Goal: Transaction & Acquisition: Purchase product/service

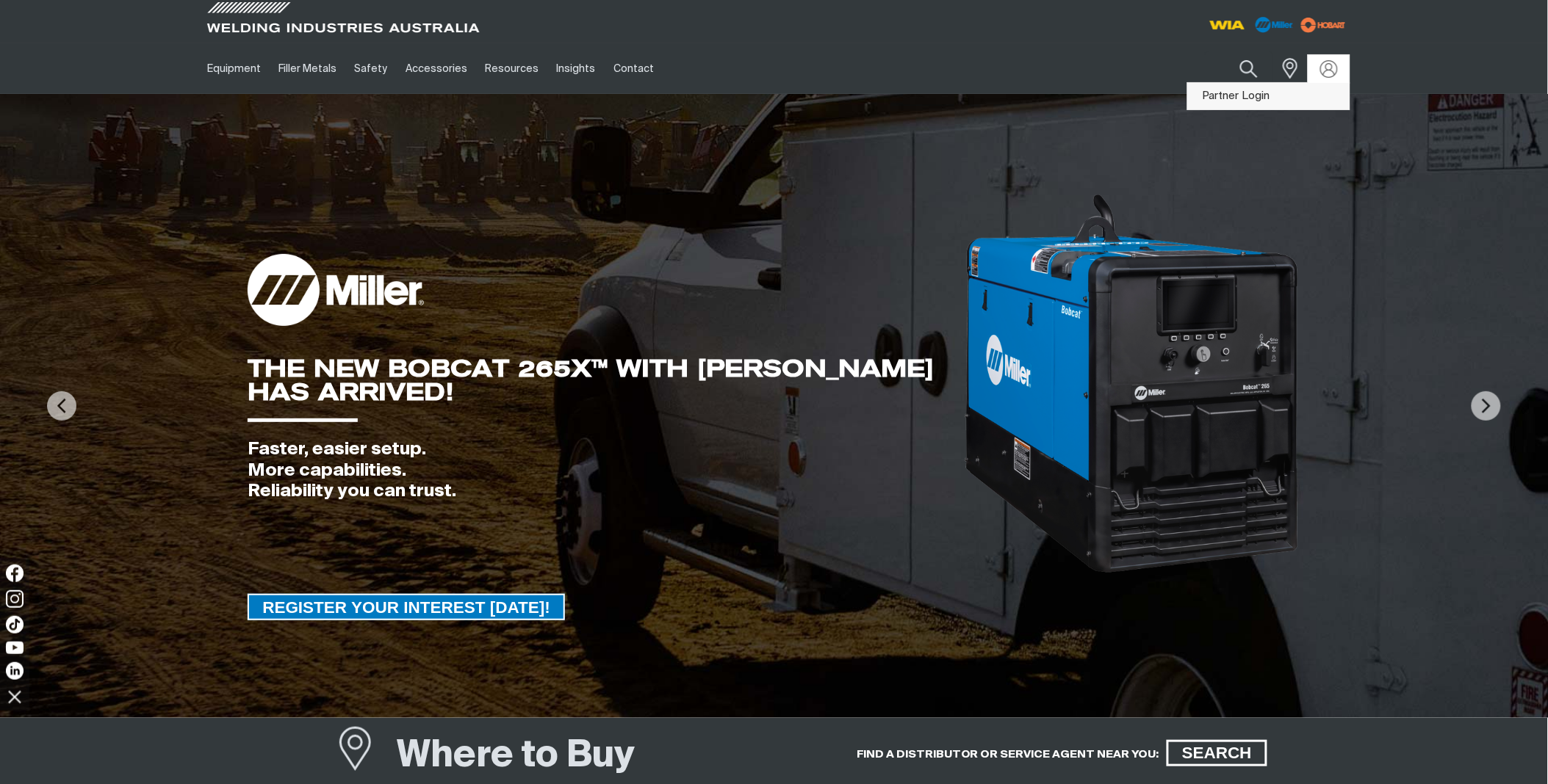
click at [1254, 99] on link "Partner Login" at bounding box center [1268, 96] width 162 height 28
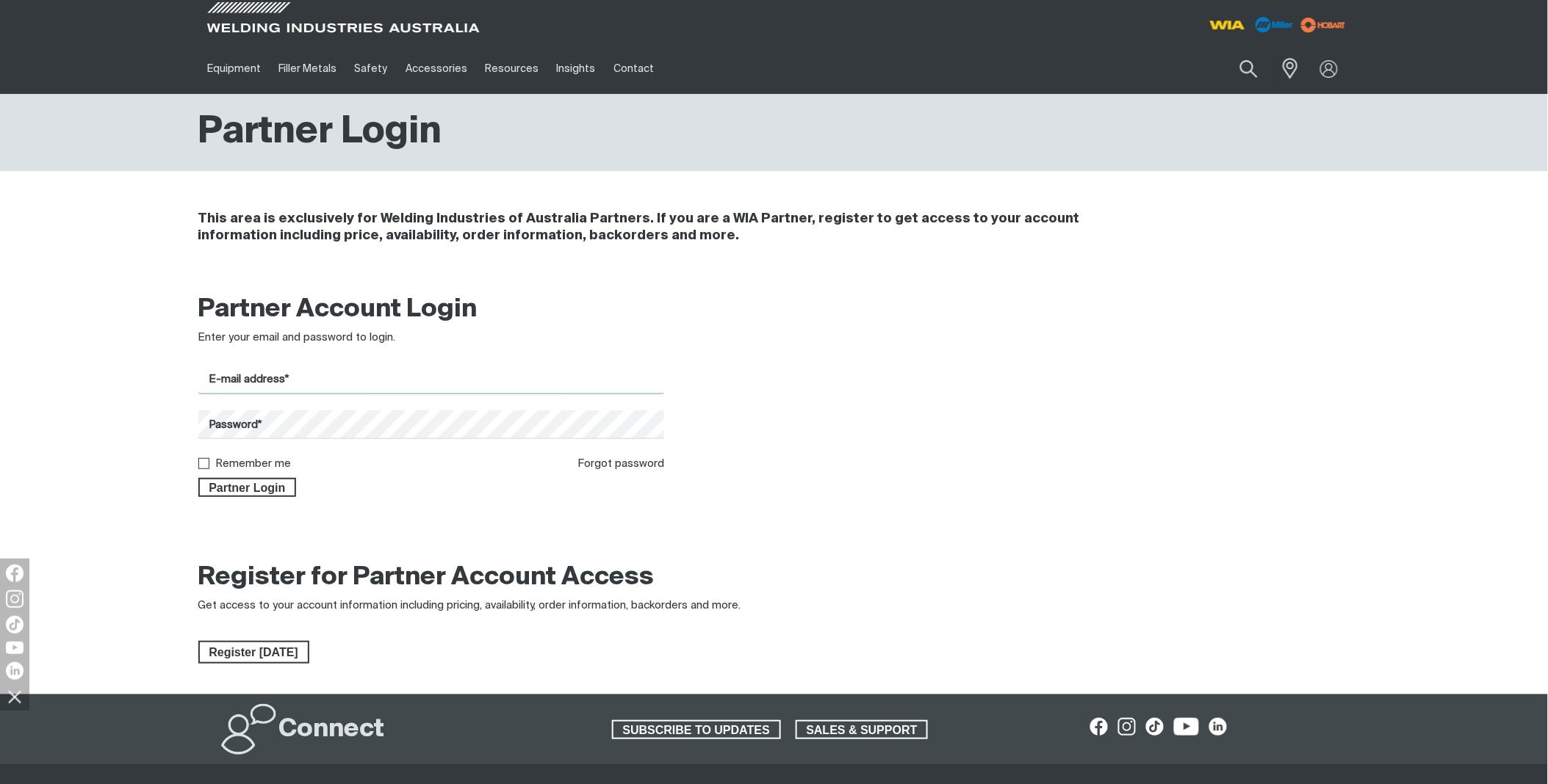
type input "[PERSON_NAME][EMAIL_ADDRESS][DOMAIN_NAME]"
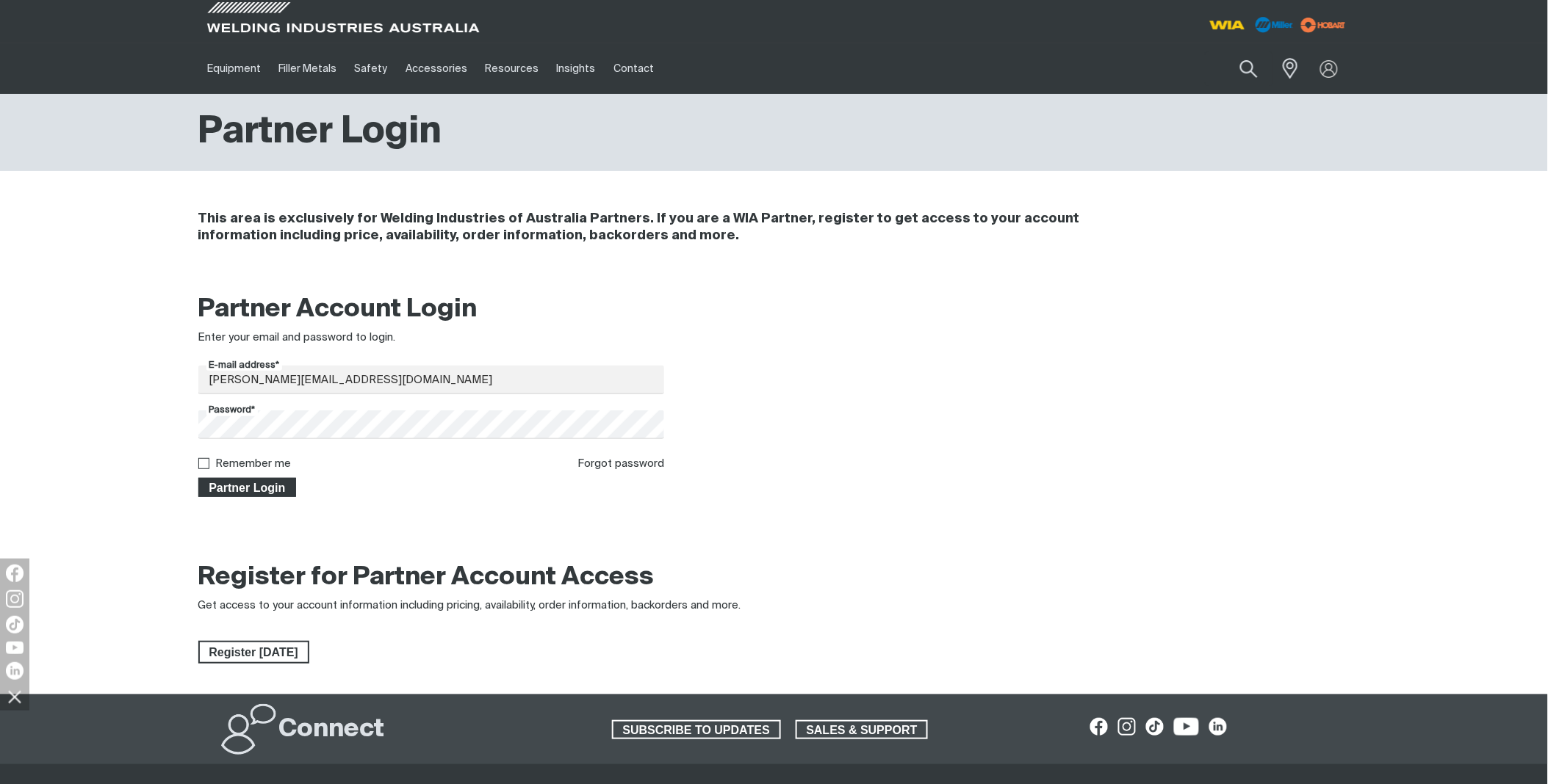
click at [240, 489] on span "Partner Login" at bounding box center [247, 487] width 95 height 19
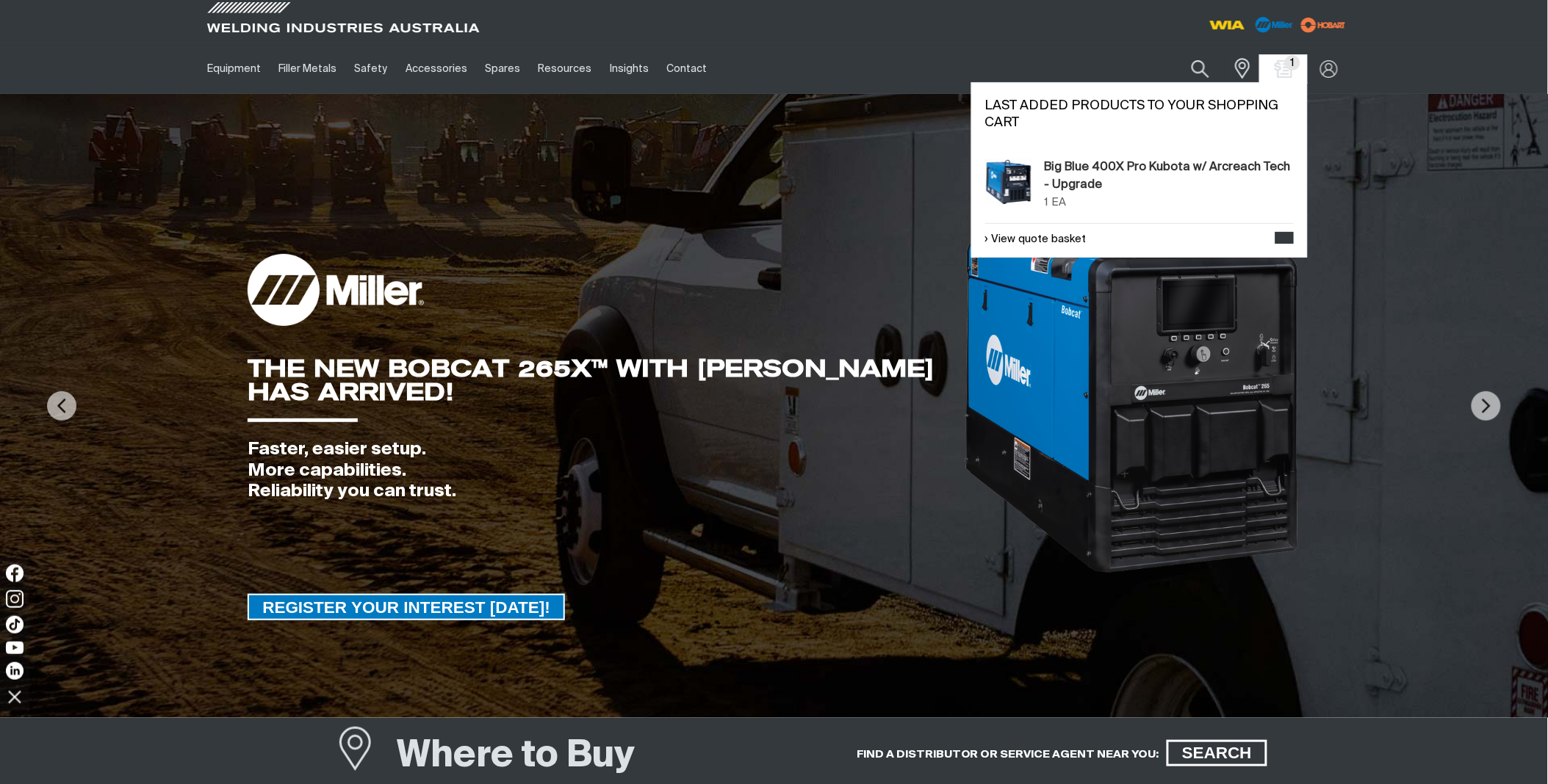
click at [1292, 69] on span "1" at bounding box center [1292, 62] width 15 height 15
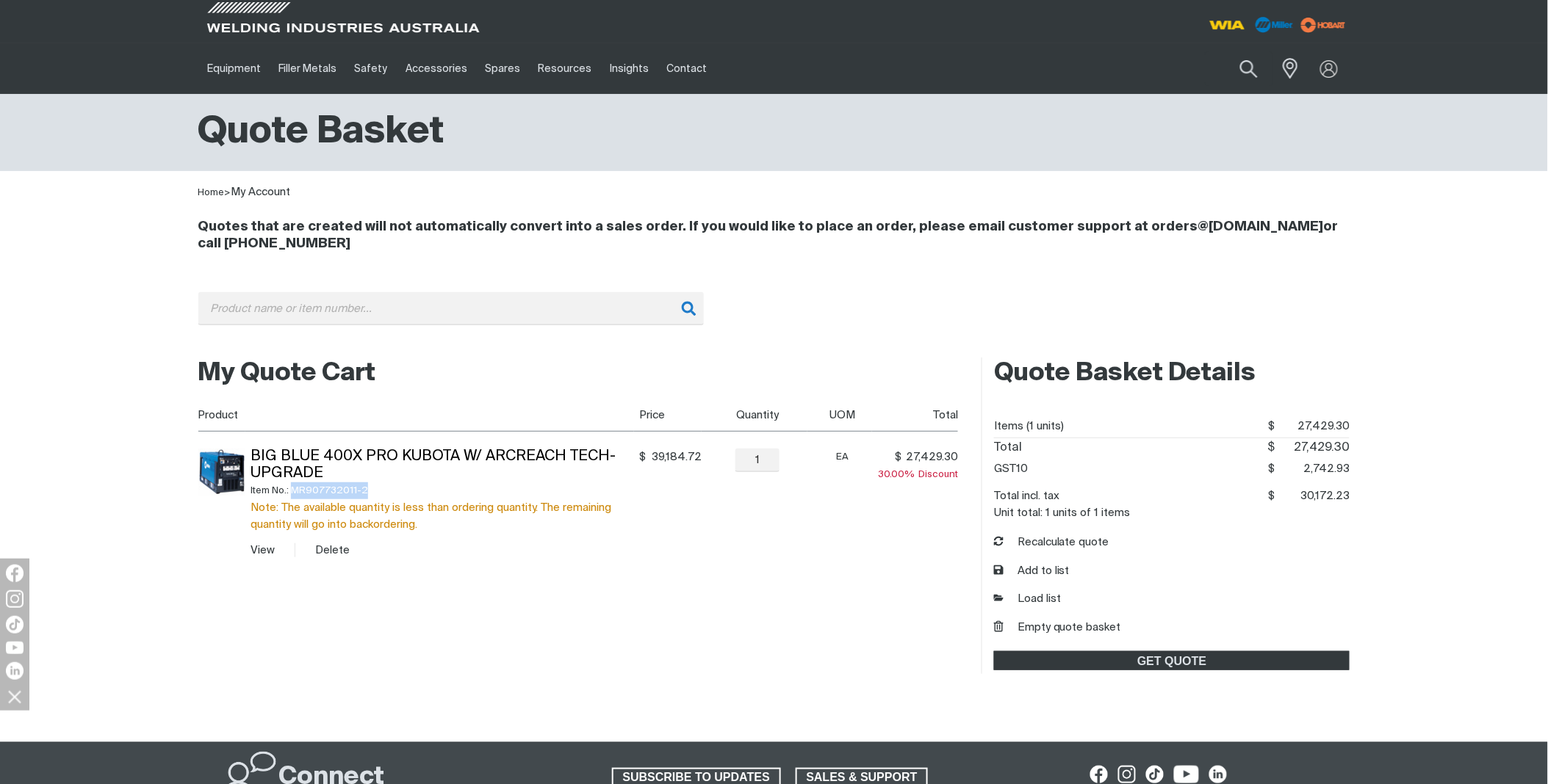
drag, startPoint x: 376, startPoint y: 494, endPoint x: 292, endPoint y: 499, distance: 84.1
click at [292, 499] on div "Item No.: MR907732011-2" at bounding box center [442, 490] width 384 height 17
copy div "MR907732011-2"
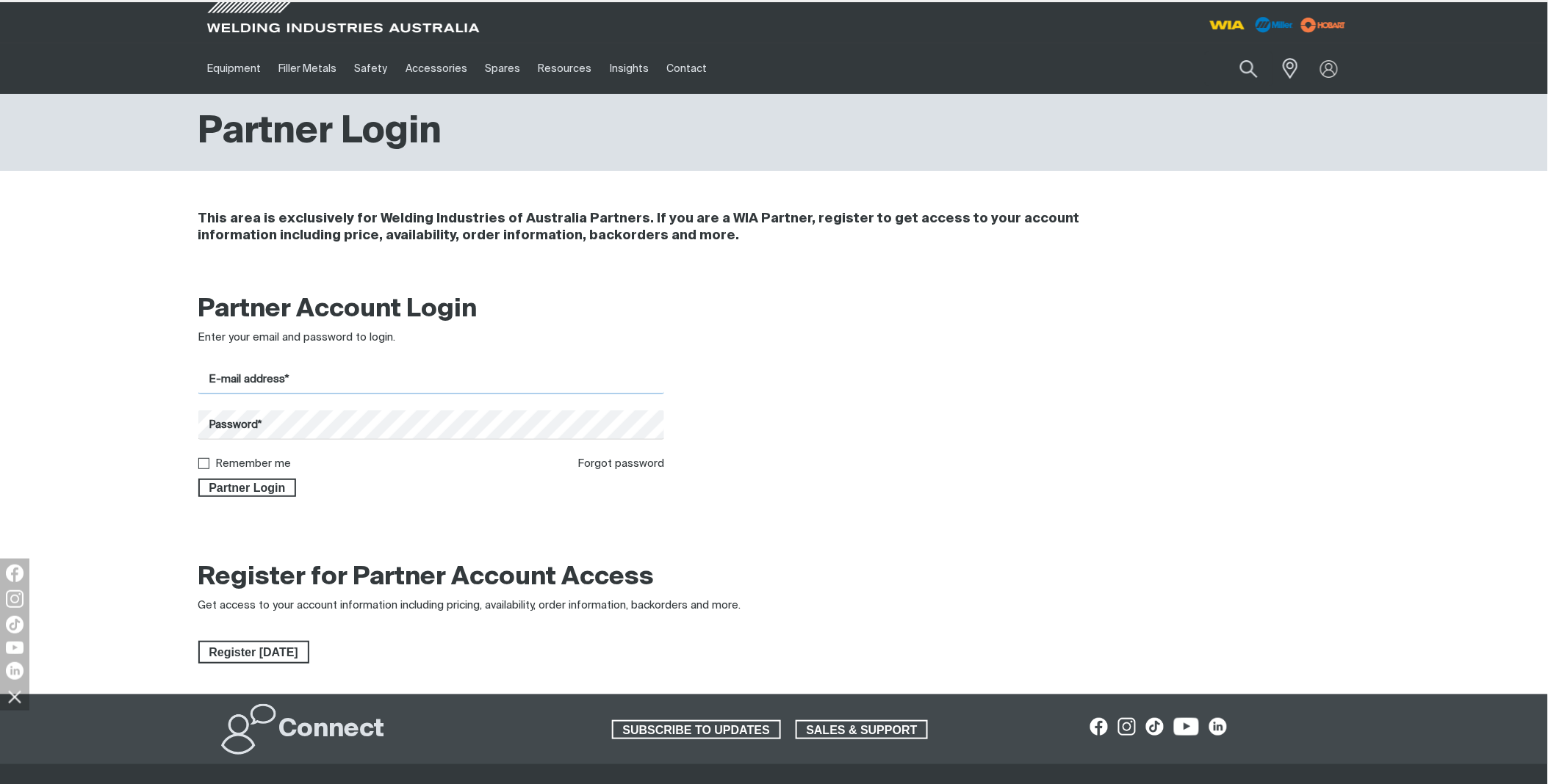
type input "[PERSON_NAME][EMAIL_ADDRESS][DOMAIN_NAME]"
